Goal: Information Seeking & Learning: Learn about a topic

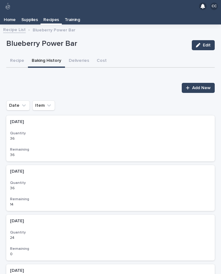
scroll to position [6, 0]
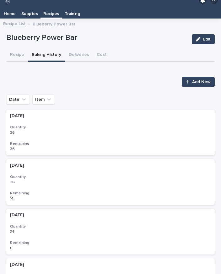
click at [49, 7] on p "Recipes" at bounding box center [51, 12] width 16 height 10
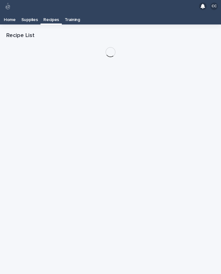
scroll to position [10, 0]
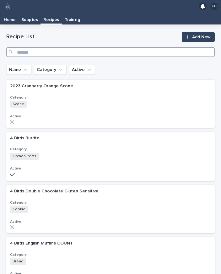
click at [50, 47] on input "Search" at bounding box center [110, 52] width 208 height 10
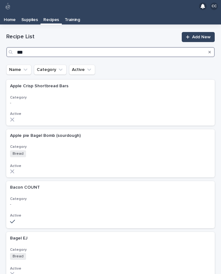
type input "****"
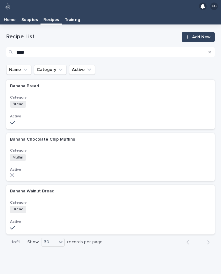
click at [21, 95] on h3 "Category" at bounding box center [110, 97] width 201 height 5
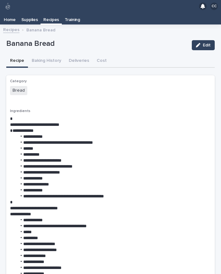
click at [49, 13] on p "Recipes" at bounding box center [51, 18] width 16 height 10
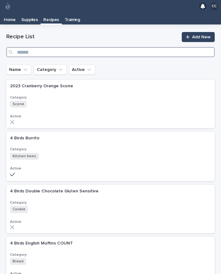
click at [59, 47] on input "Search" at bounding box center [110, 52] width 208 height 10
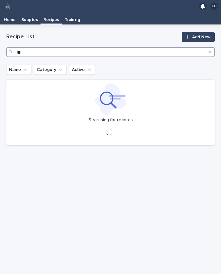
type input "***"
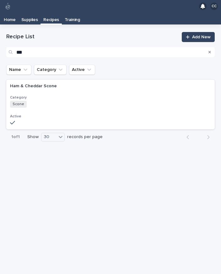
click at [23, 101] on span "Scone" at bounding box center [18, 104] width 17 height 7
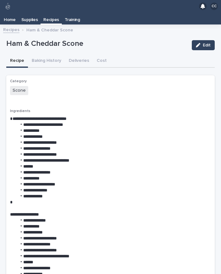
click at [50, 13] on p "Recipes" at bounding box center [51, 18] width 16 height 10
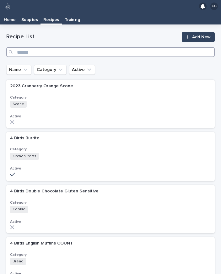
click at [66, 47] on input "Search" at bounding box center [110, 52] width 208 height 10
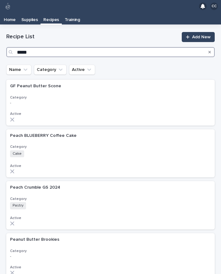
type input "******"
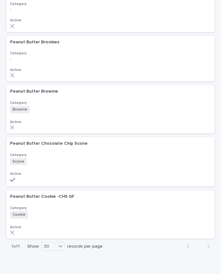
scroll to position [93, 0]
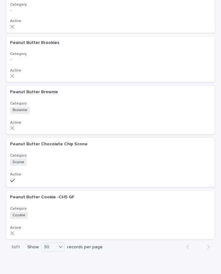
click at [32, 159] on div "Scone + 0" at bounding box center [65, 162] width 110 height 7
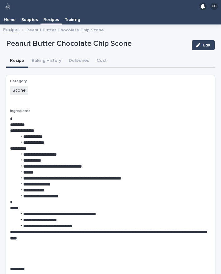
click at [45, 13] on p "Recipes" at bounding box center [51, 18] width 16 height 10
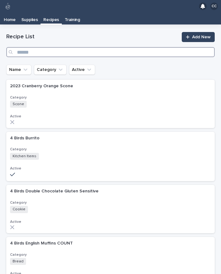
click at [60, 47] on input "Search" at bounding box center [110, 52] width 208 height 10
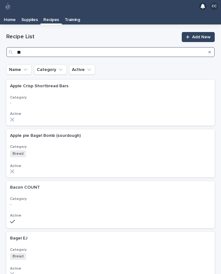
type input "***"
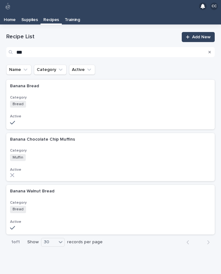
click at [21, 95] on h3 "Category" at bounding box center [110, 97] width 201 height 5
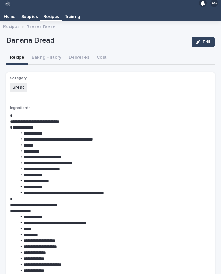
scroll to position [13, 0]
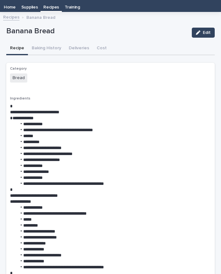
click at [47, 5] on p "Recipes" at bounding box center [51, 5] width 16 height 10
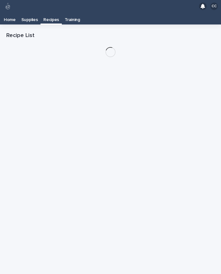
scroll to position [10, 0]
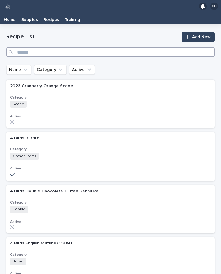
click at [32, 47] on input "Search" at bounding box center [110, 52] width 208 height 10
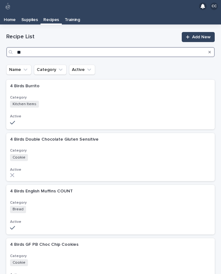
type input "***"
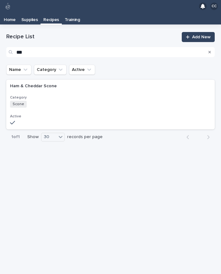
click at [22, 101] on span "Scone" at bounding box center [18, 104] width 17 height 7
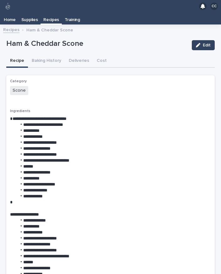
scroll to position [10, 0]
